Goal: Transaction & Acquisition: Purchase product/service

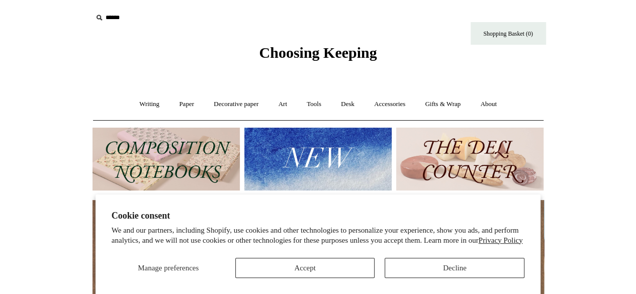
click at [337, 258] on div "Manage preferences Accept Decline" at bounding box center [318, 264] width 413 height 28
click at [337, 258] on button "Accept" at bounding box center [305, 268] width 140 height 20
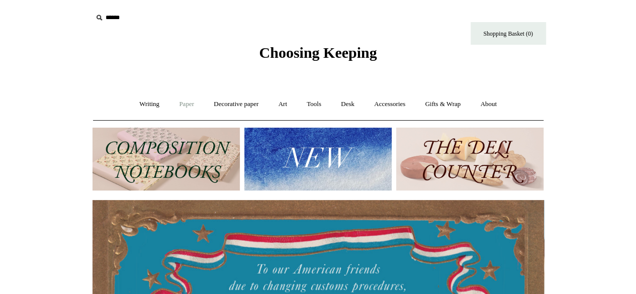
click at [183, 106] on link "Paper +" at bounding box center [186, 104] width 33 height 27
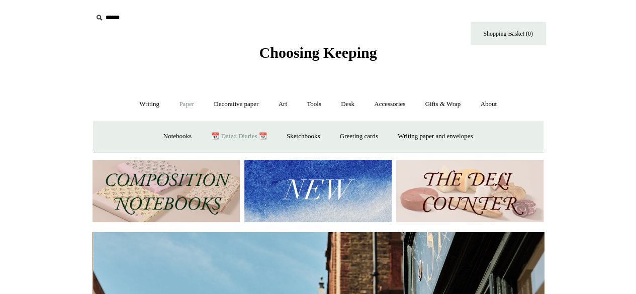
scroll to position [0, 451]
click at [247, 135] on link "📆 Dated Diaries 📆" at bounding box center [238, 136] width 73 height 27
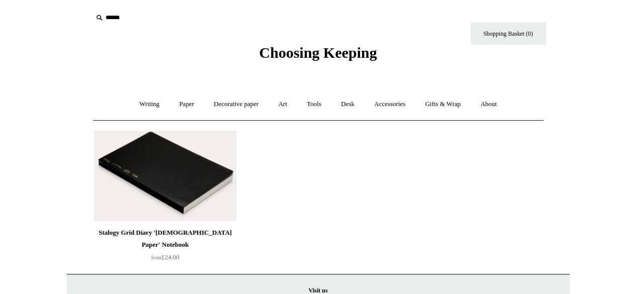
click at [224, 171] on img at bounding box center [165, 176] width 143 height 90
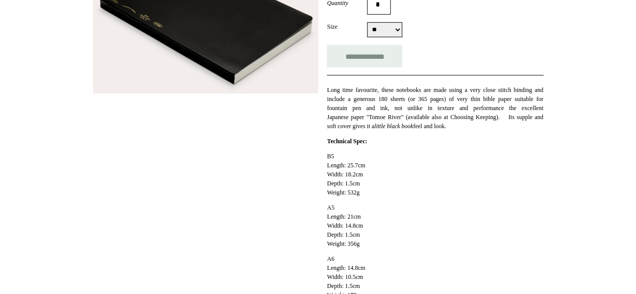
scroll to position [201, 0]
